Goal: Task Accomplishment & Management: Manage account settings

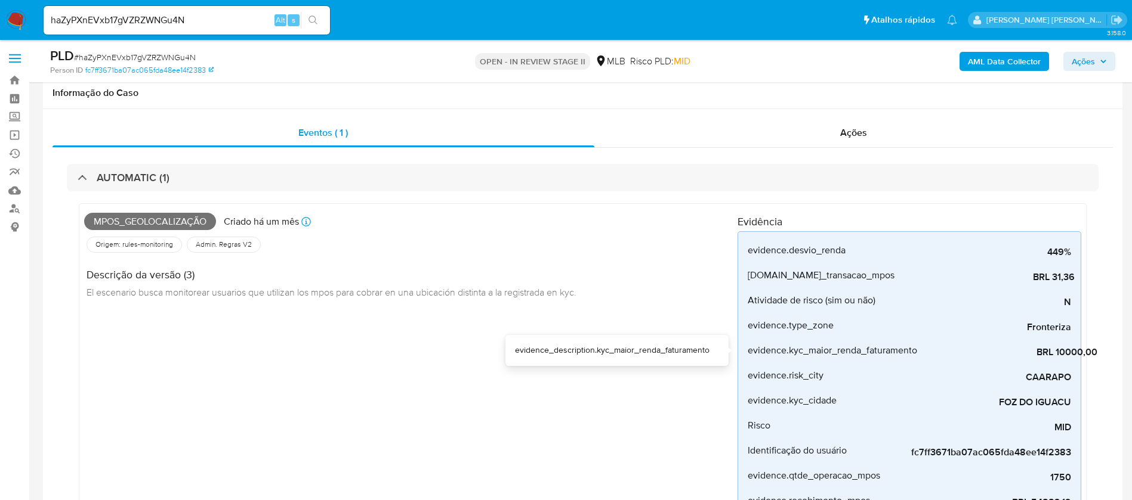
select select "10"
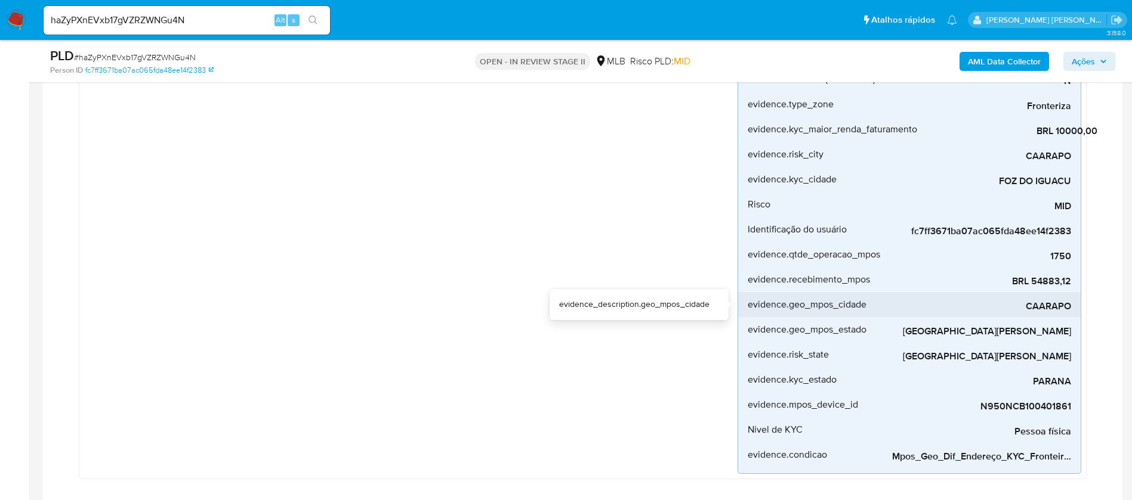
drag, startPoint x: 1029, startPoint y: 309, endPoint x: 1071, endPoint y: 309, distance: 41.8
click at [1071, 309] on li "evidence.geo_mpos_cidade [GEOGRAPHIC_DATA]" at bounding box center [909, 304] width 342 height 25
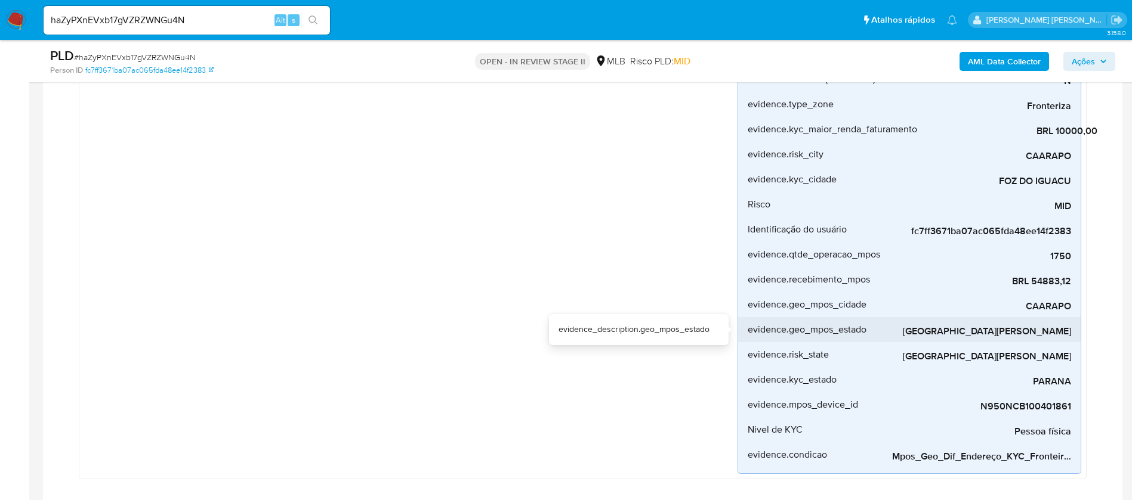
drag, startPoint x: 970, startPoint y: 332, endPoint x: 1071, endPoint y: 333, distance: 100.8
click at [1071, 333] on li "evidence.geo_mpos_estado [GEOGRAPHIC_DATA][PERSON_NAME]" at bounding box center [909, 329] width 342 height 25
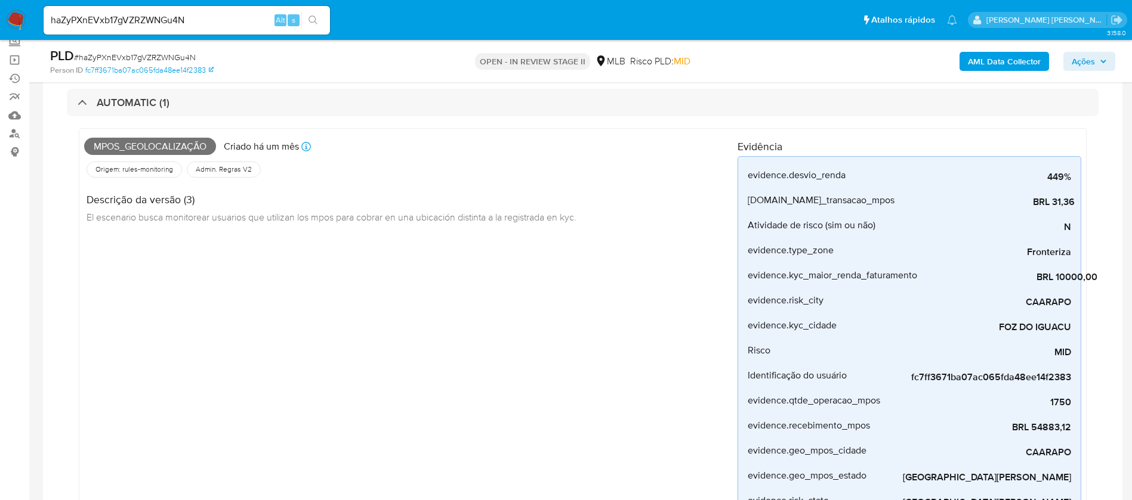
scroll to position [0, 0]
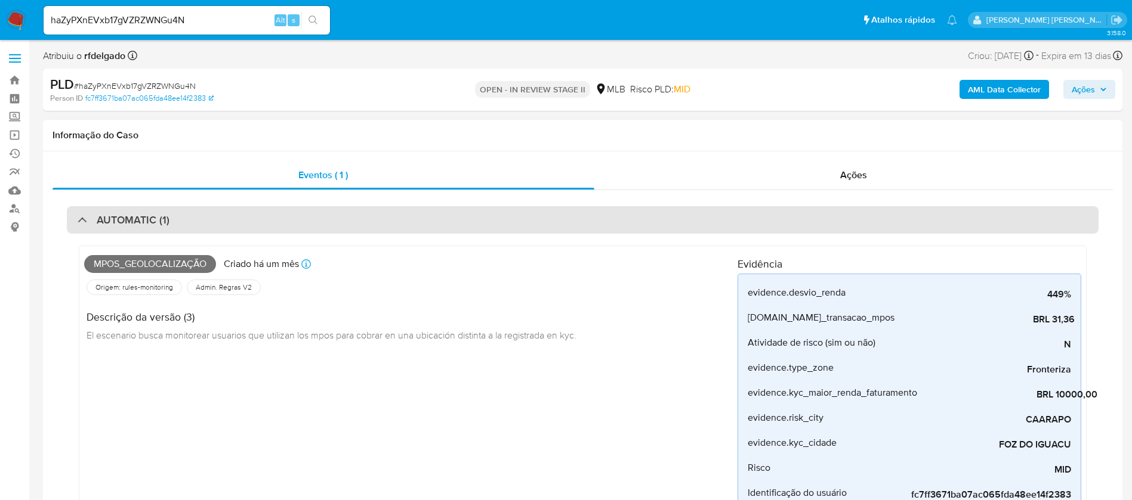
click at [115, 222] on h3 "AUTOMATIC (1)" at bounding box center [133, 220] width 73 height 13
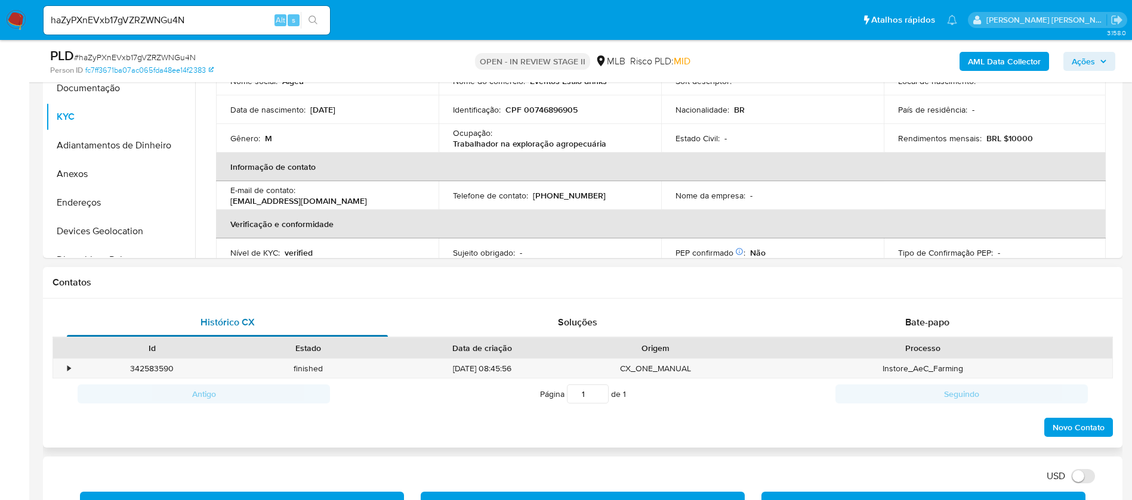
scroll to position [268, 0]
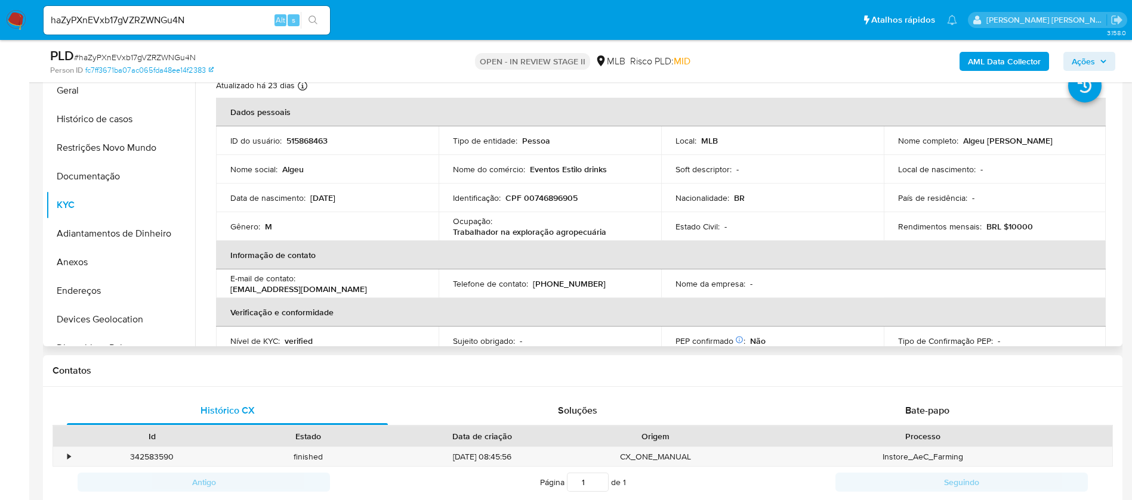
drag, startPoint x: 1041, startPoint y: 141, endPoint x: 957, endPoint y: 141, distance: 83.5
click at [957, 141] on div "Nome completo : [PERSON_NAME]" at bounding box center [995, 140] width 194 height 11
copy div "Algeu [PERSON_NAME]"
click at [305, 143] on p "515868463" at bounding box center [306, 140] width 41 height 11
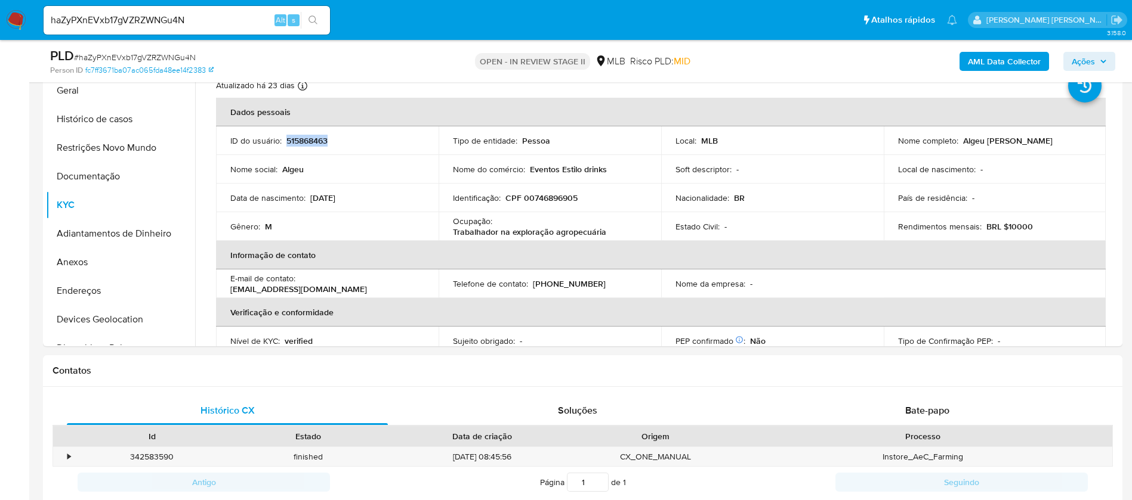
copy p "515868463"
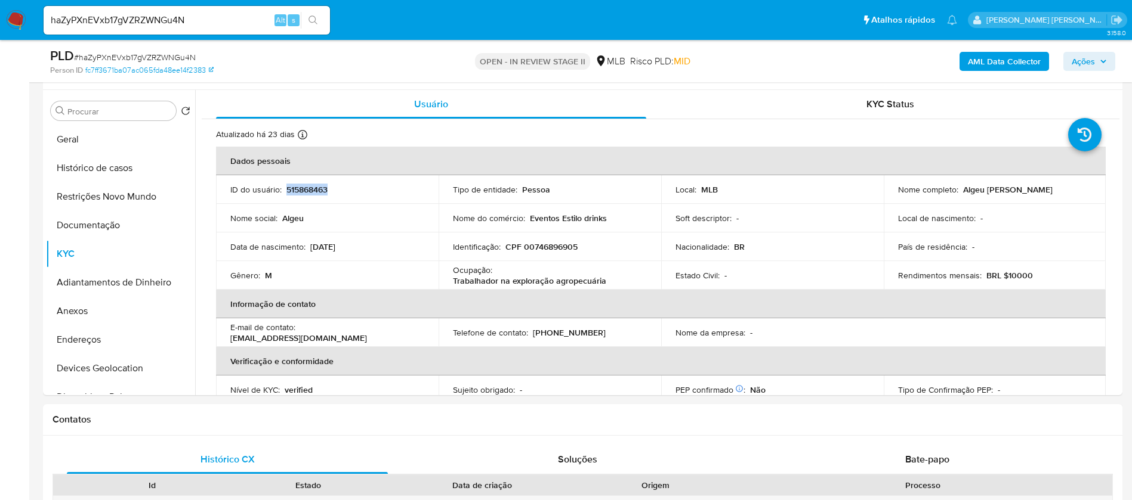
scroll to position [179, 0]
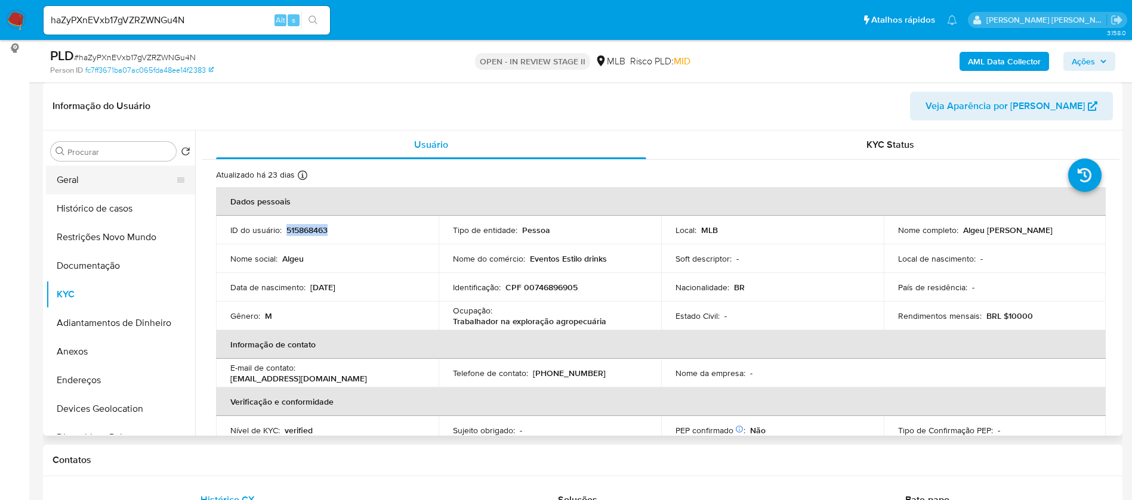
click at [75, 175] on button "Geral" at bounding box center [116, 180] width 140 height 29
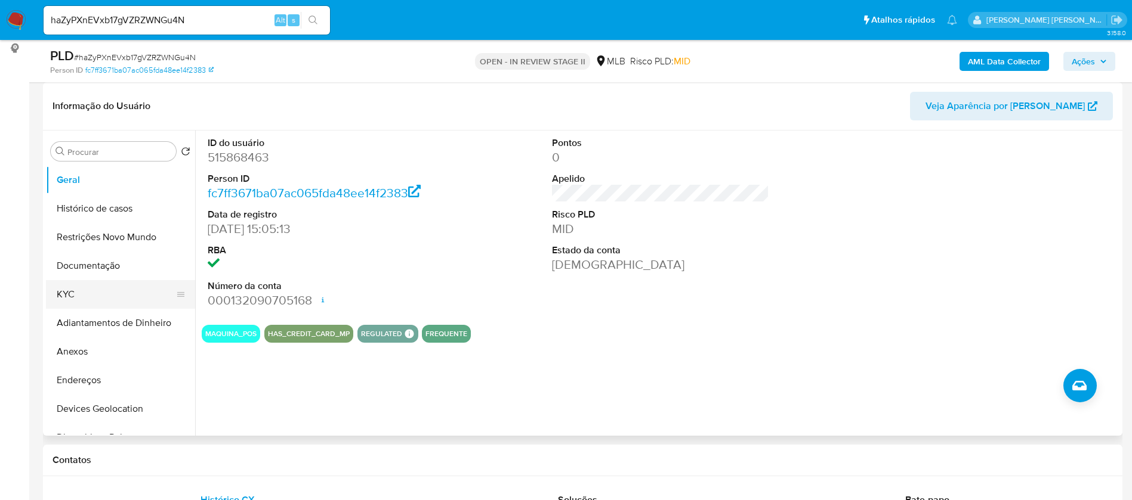
click at [93, 298] on button "KYC" at bounding box center [116, 294] width 140 height 29
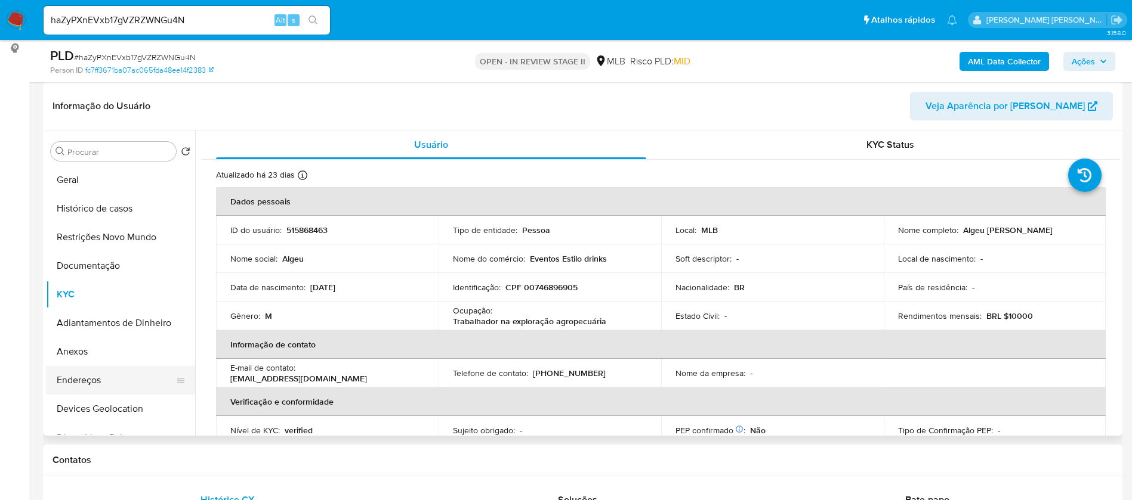
click at [101, 382] on button "Endereços" at bounding box center [116, 380] width 140 height 29
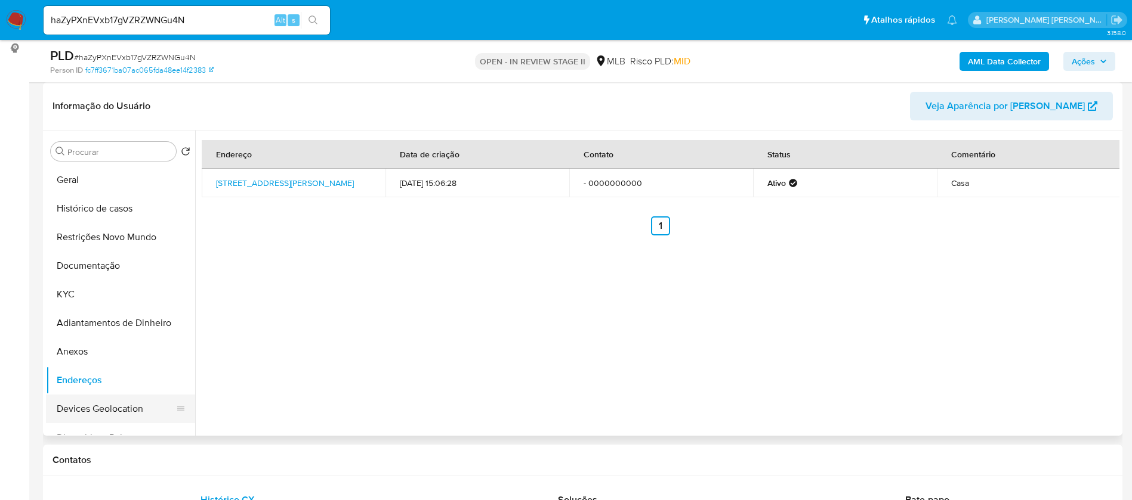
click at [97, 407] on button "Devices Geolocation" at bounding box center [116, 409] width 140 height 29
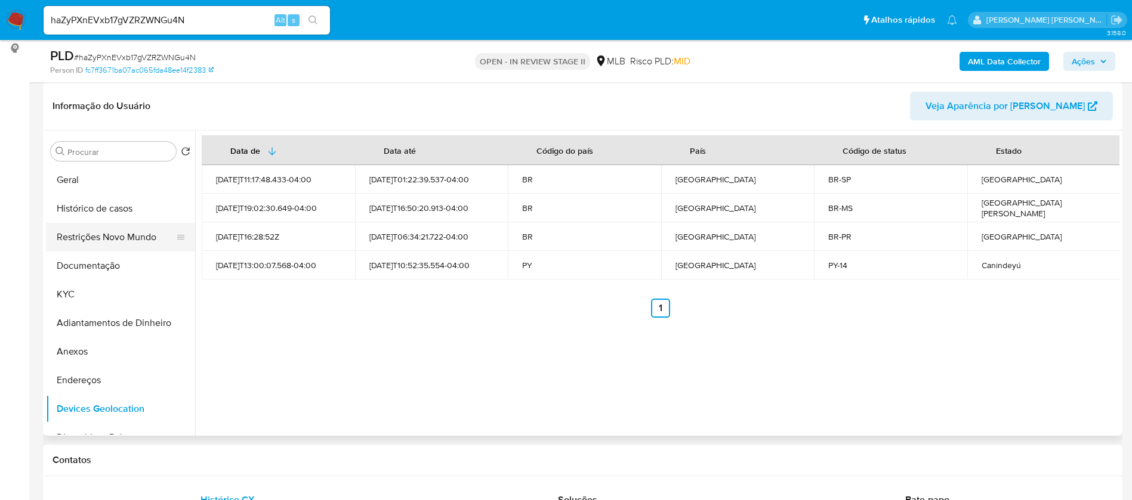
click at [123, 238] on button "Restrições Novo Mundo" at bounding box center [116, 237] width 140 height 29
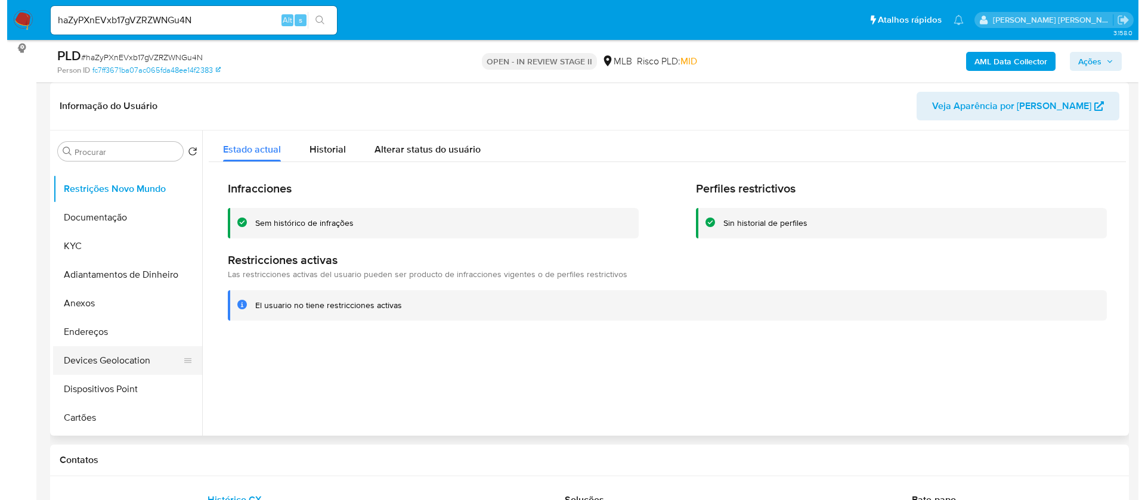
scroll to position [89, 0]
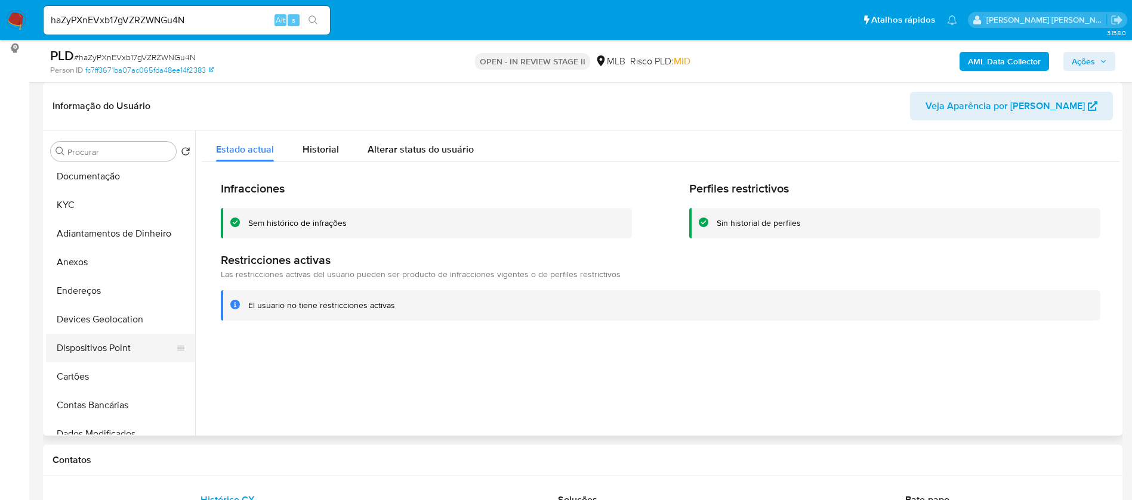
click at [133, 339] on button "Dispositivos Point" at bounding box center [116, 348] width 140 height 29
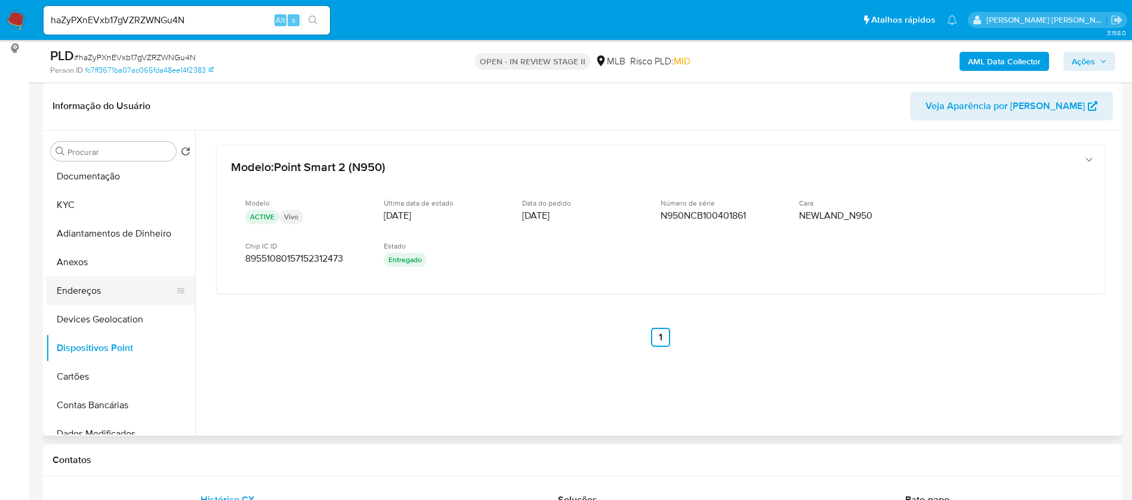
click at [106, 282] on button "Endereços" at bounding box center [116, 291] width 140 height 29
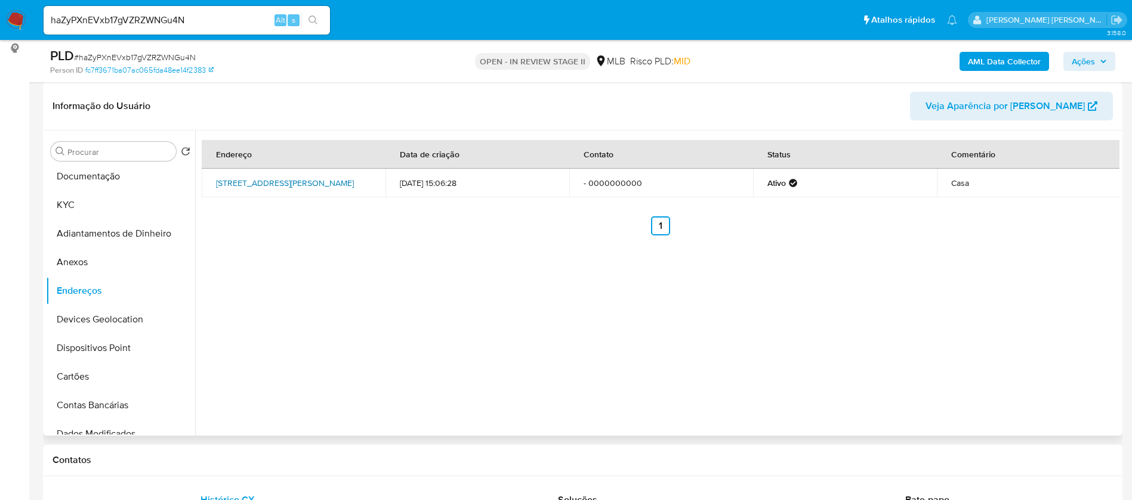
click at [309, 179] on link "[STREET_ADDRESS][PERSON_NAME]" at bounding box center [285, 183] width 138 height 12
click at [101, 265] on button "Anexos" at bounding box center [116, 262] width 140 height 29
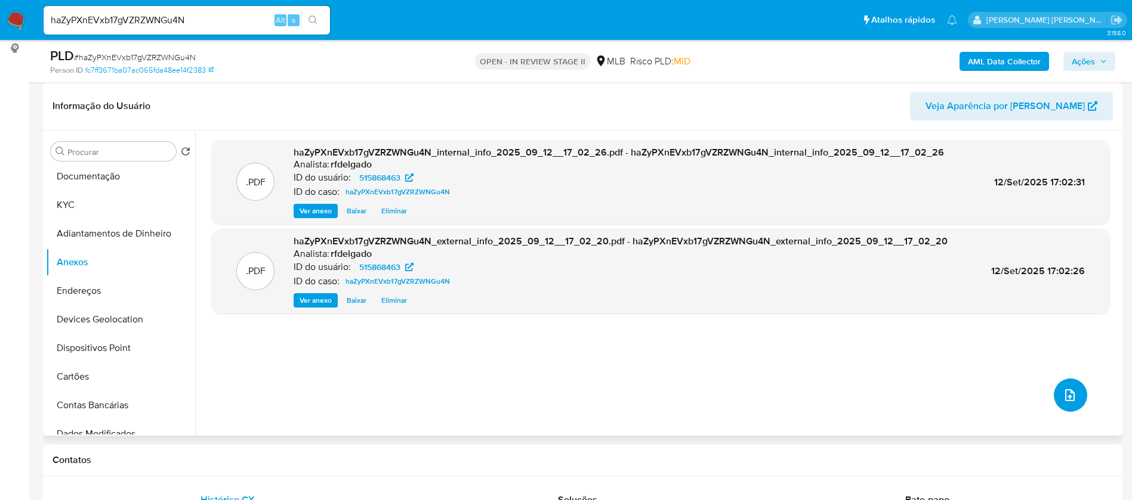
click at [1072, 387] on button "upload-file" at bounding box center [1069, 395] width 33 height 33
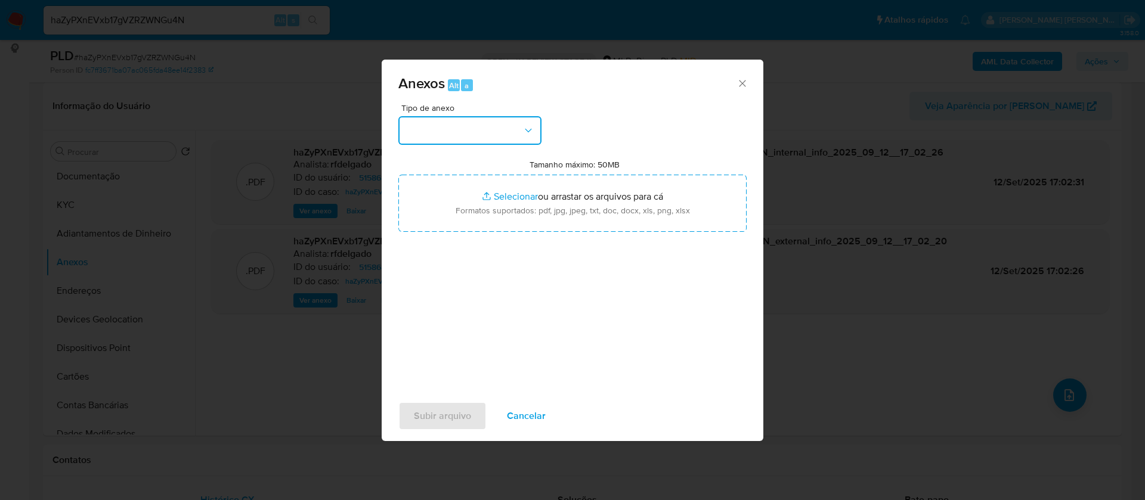
click at [511, 127] on button "button" at bounding box center [469, 130] width 143 height 29
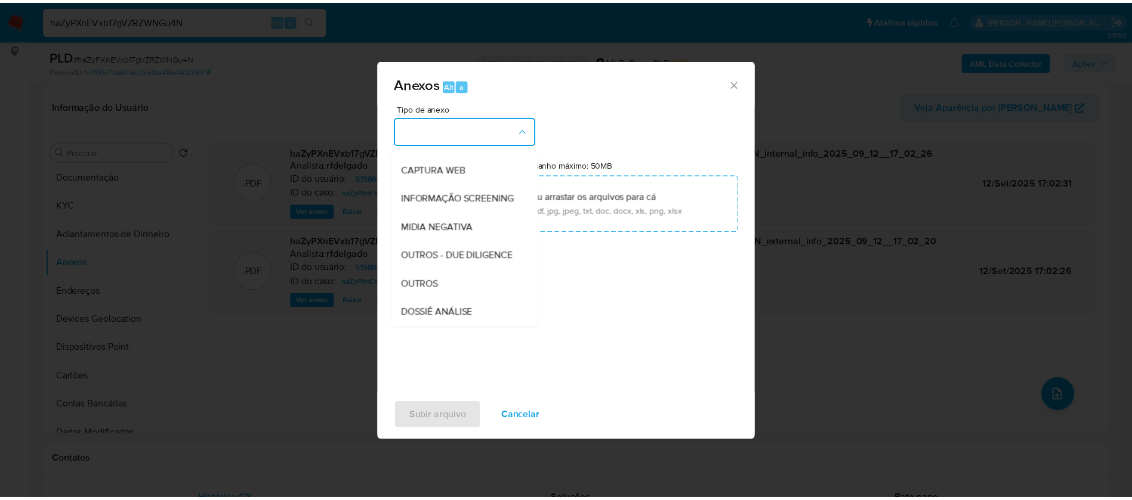
scroll to position [179, 0]
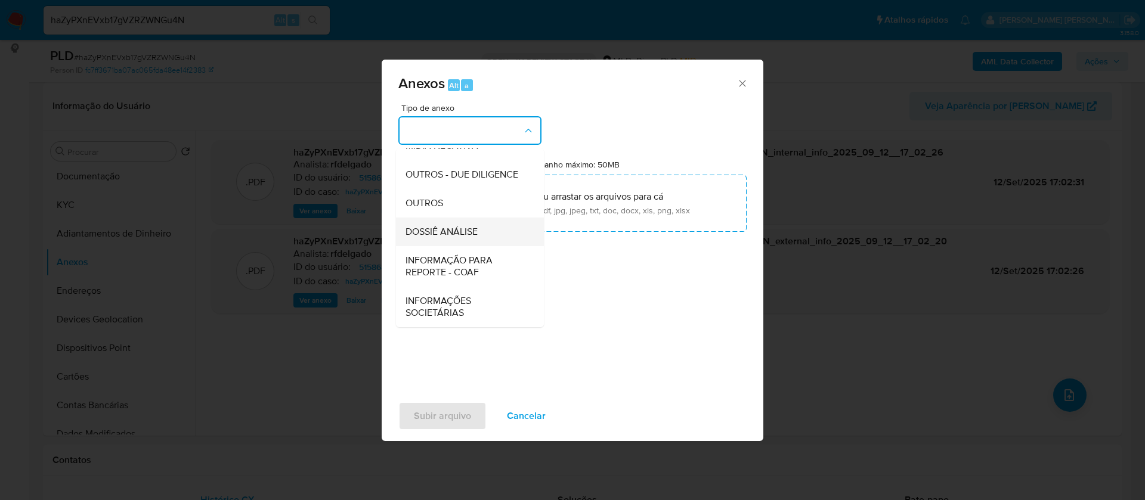
click at [475, 238] on span "DOSSIÊ ANÁLISE" at bounding box center [442, 232] width 72 height 12
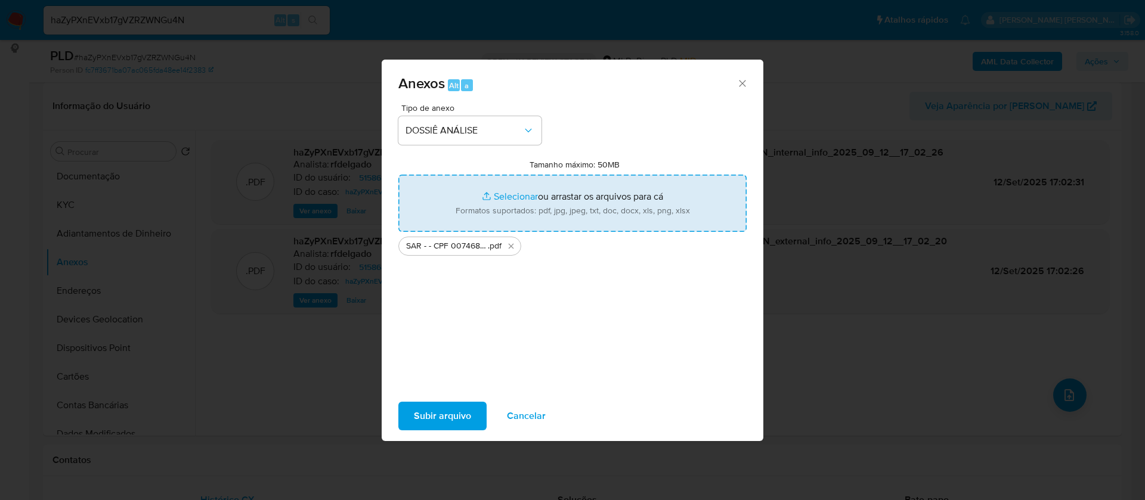
type input "C:\fakepath\Mulan 515868463_2025_09_12_07_39_02.xlsx"
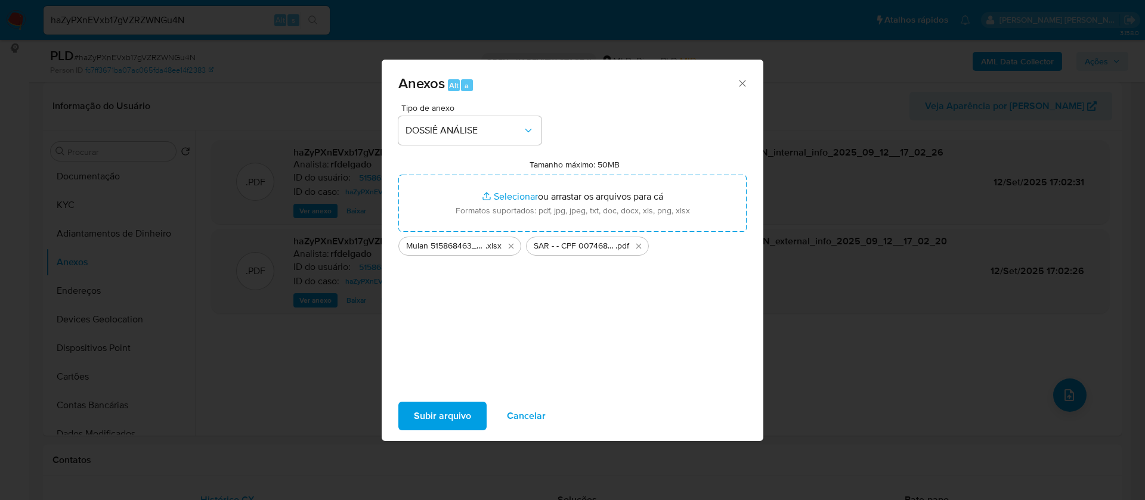
click at [449, 421] on span "Subir arquivo" at bounding box center [442, 416] width 57 height 26
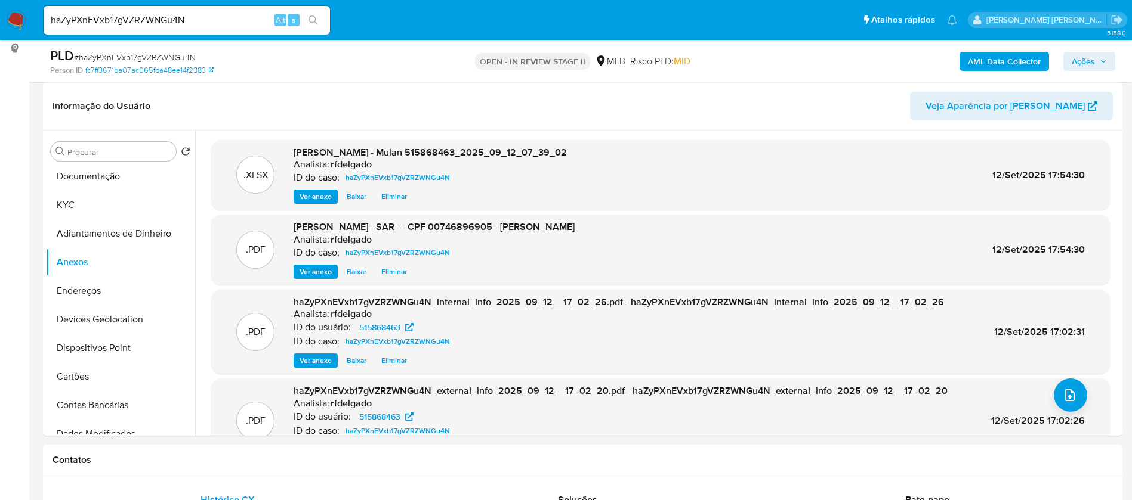
click at [1086, 48] on div "AML Data Collector Ações" at bounding box center [939, 61] width 352 height 28
click at [1083, 58] on span "Ações" at bounding box center [1082, 61] width 23 height 19
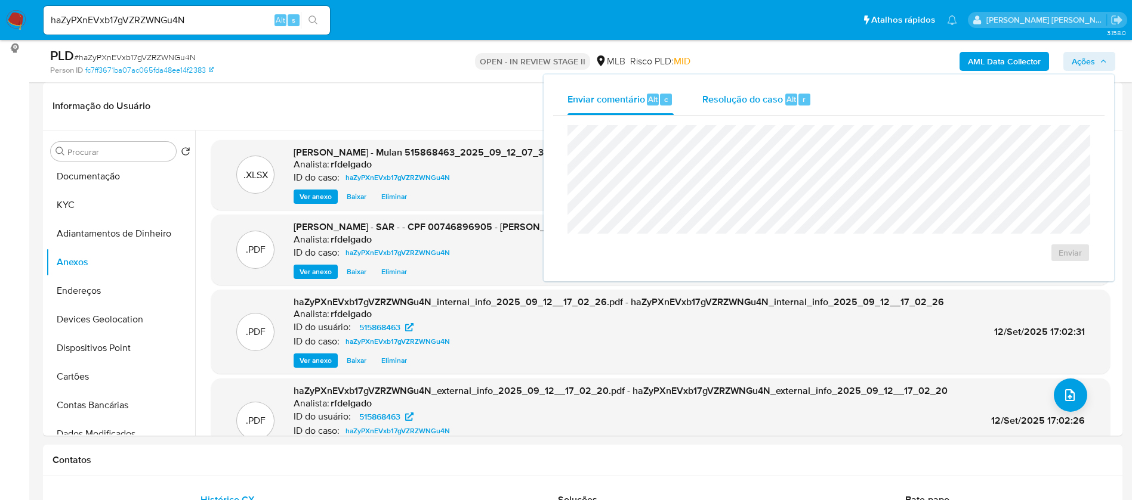
click at [774, 100] on span "Resolução do caso" at bounding box center [742, 99] width 81 height 14
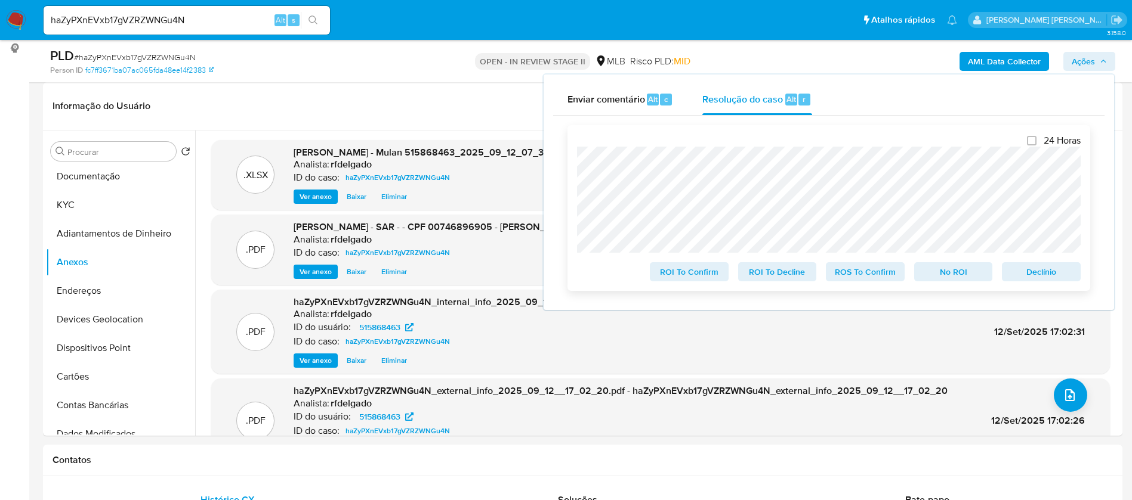
click at [1038, 276] on span "Declínio" at bounding box center [1041, 272] width 62 height 17
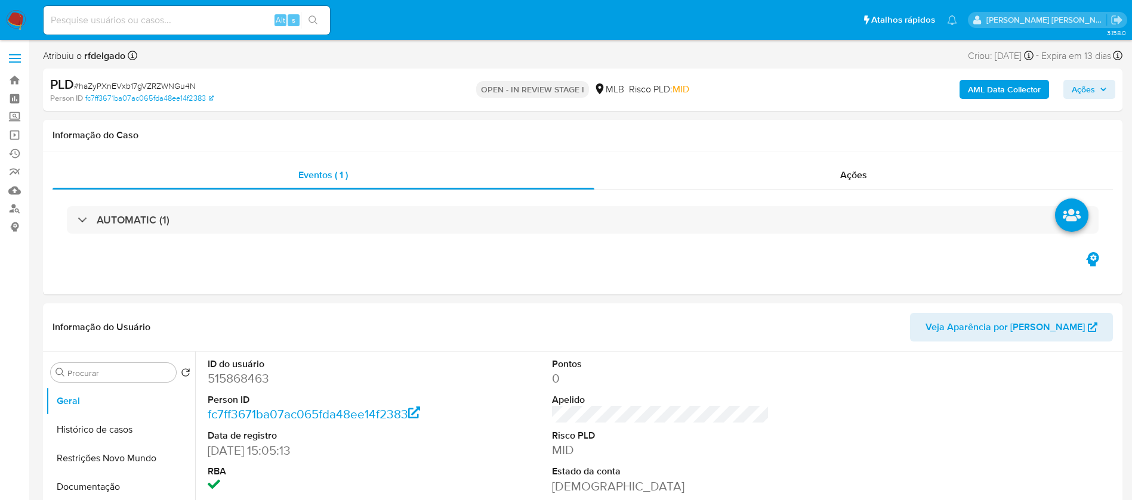
click at [1088, 85] on span "Ações" at bounding box center [1082, 89] width 23 height 19
select select "10"
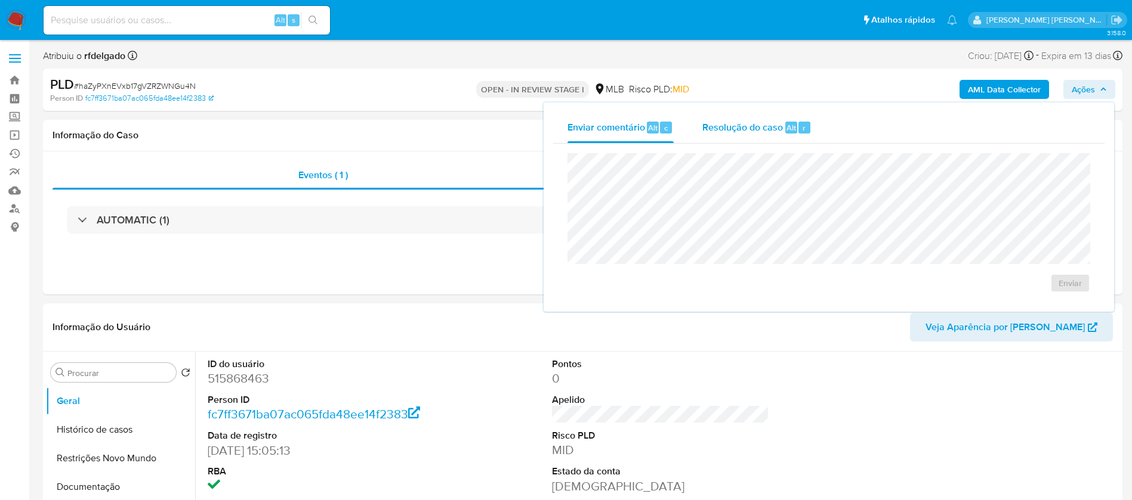
click at [768, 129] on span "Resolução do caso" at bounding box center [742, 127] width 81 height 14
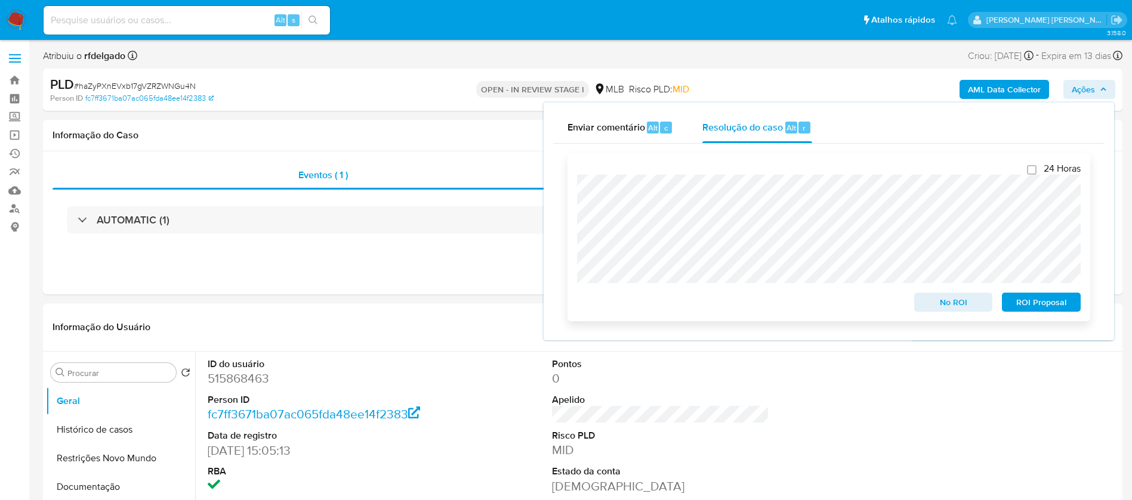
click at [1038, 303] on span "ROI Proposal" at bounding box center [1041, 302] width 62 height 17
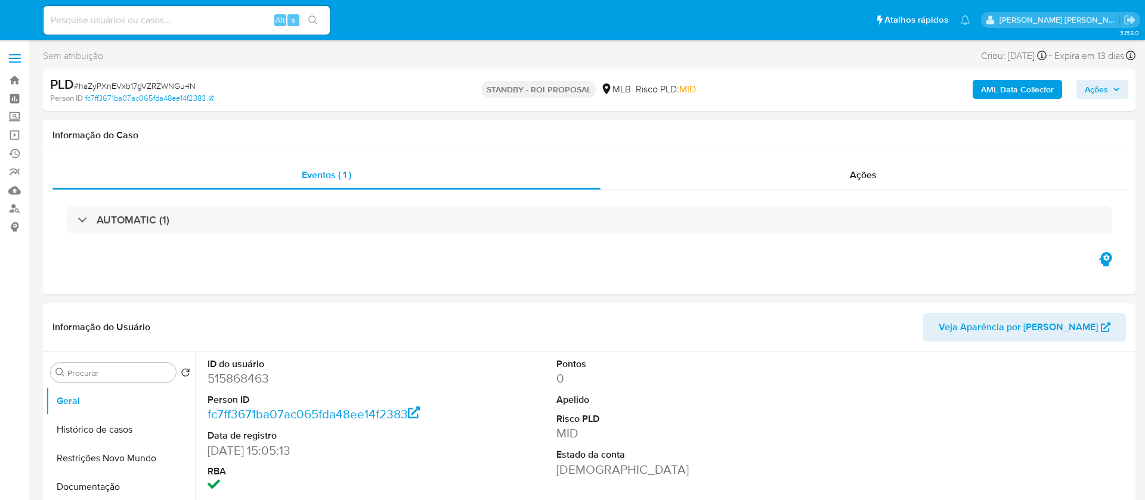
select select "10"
